Goal: Transaction & Acquisition: Purchase product/service

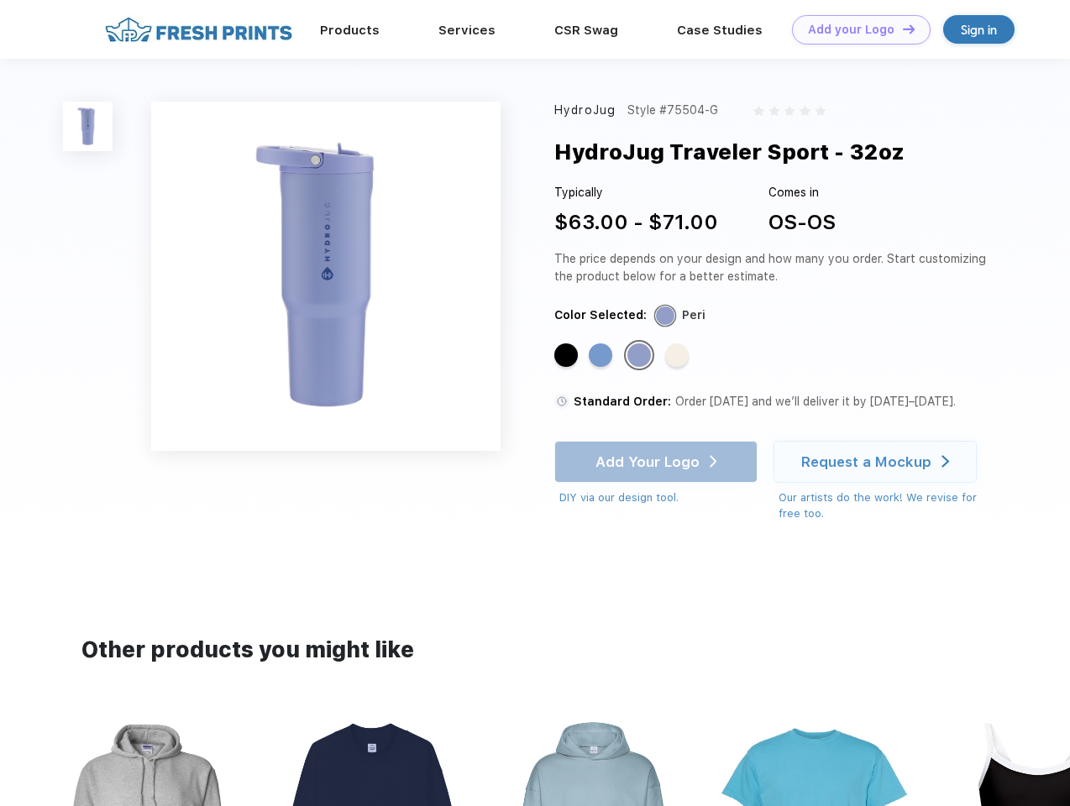
click at [855, 29] on link "Add your Logo Design Tool" at bounding box center [861, 29] width 139 height 29
click at [0, 0] on div "Design Tool" at bounding box center [0, 0] width 0 height 0
click at [901, 29] on link "Add your Logo Design Tool" at bounding box center [861, 29] width 139 height 29
click at [88, 126] on img at bounding box center [88, 127] width 50 height 50
click at [568, 356] on div "Standard Color" at bounding box center [566, 356] width 24 height 24
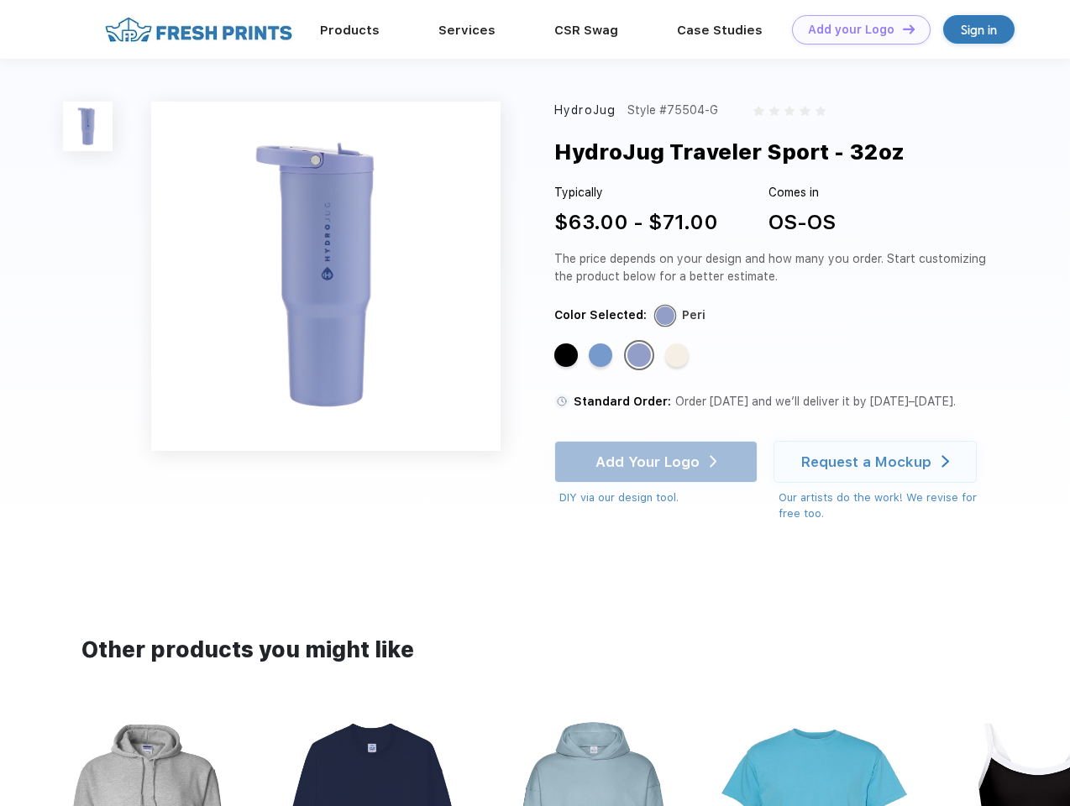
click at [602, 356] on div "Standard Color" at bounding box center [601, 356] width 24 height 24
click at [641, 356] on div "Standard Color" at bounding box center [640, 356] width 24 height 24
click at [679, 356] on div "Standard Color" at bounding box center [677, 356] width 24 height 24
click at [658, 462] on div "Add Your Logo DIY via our design tool. Ah shoot! This product isn't up in our d…" at bounding box center [655, 474] width 203 height 66
click at [878, 462] on div "Request a Mockup" at bounding box center [866, 462] width 130 height 17
